Goal: Find contact information: Find contact information

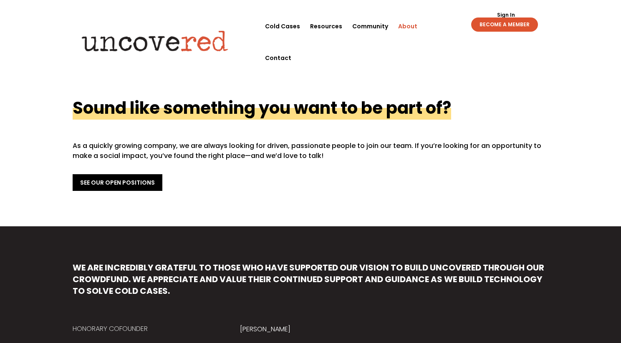
scroll to position [289, 0]
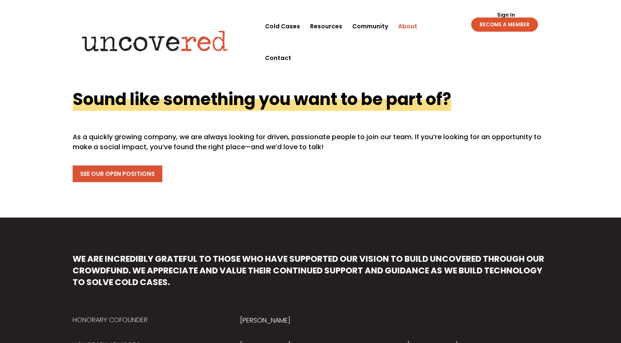
click at [134, 176] on link "See Our Open Positions" at bounding box center [118, 174] width 90 height 17
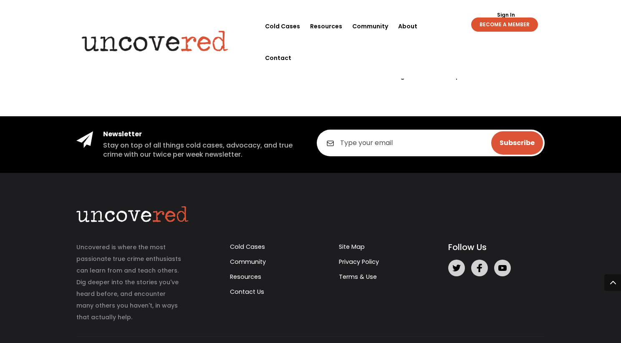
scroll to position [380, 0]
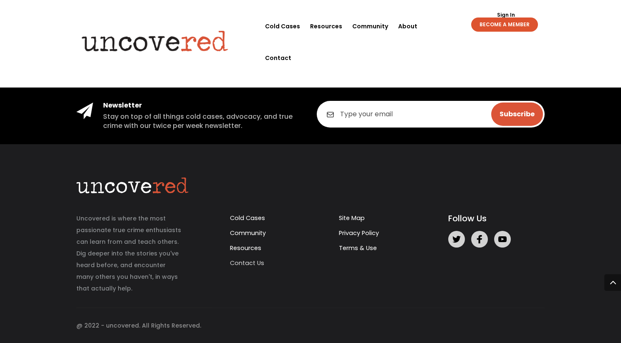
click at [257, 266] on link "Contact Us" at bounding box center [247, 263] width 34 height 8
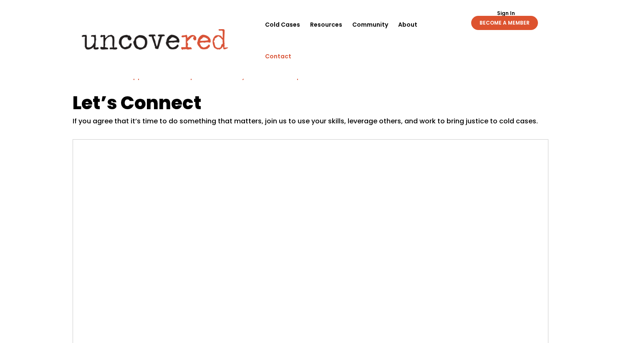
click at [207, 24] on img at bounding box center [155, 39] width 161 height 33
